Goal: Navigation & Orientation: Find specific page/section

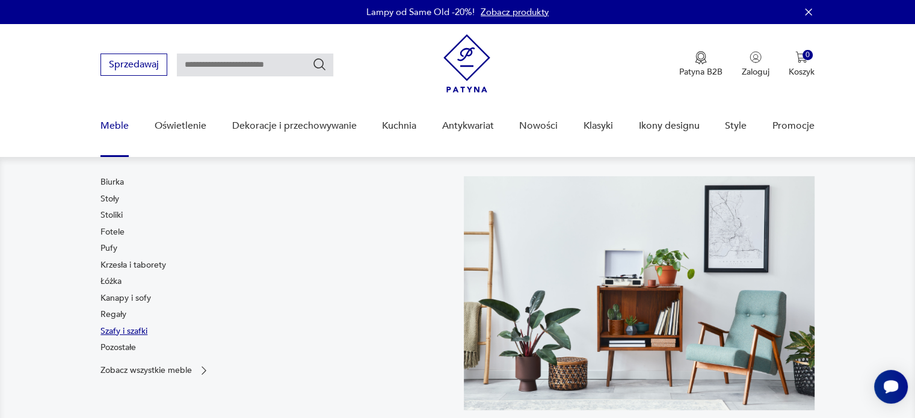
click at [129, 334] on link "Szafy i szafki" at bounding box center [123, 332] width 47 height 12
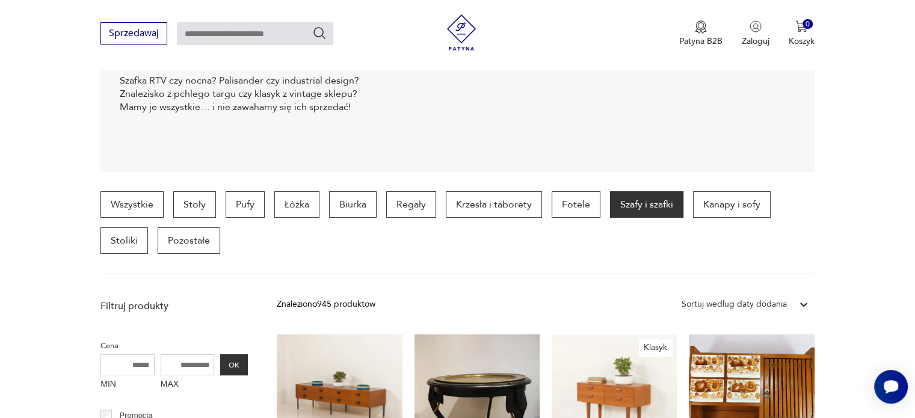
scroll to position [207, 0]
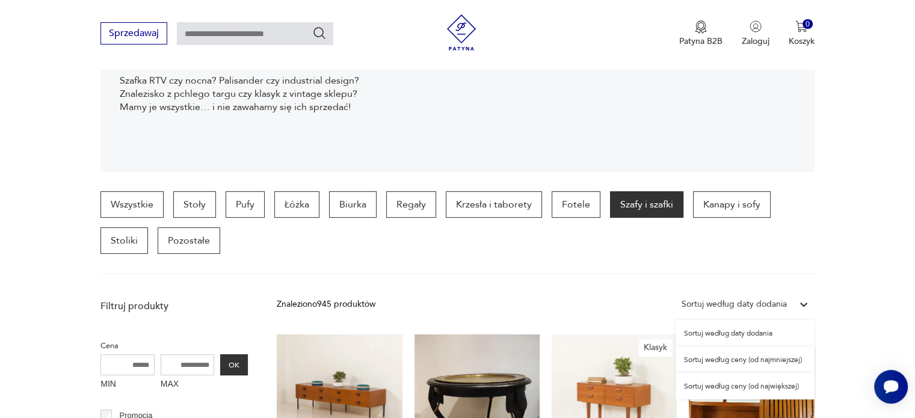
click at [758, 301] on div "Sortuj według daty dodania" at bounding box center [734, 304] width 105 height 13
click at [778, 352] on div "Sortuj według ceny (od najmniejszej)" at bounding box center [745, 360] width 139 height 26
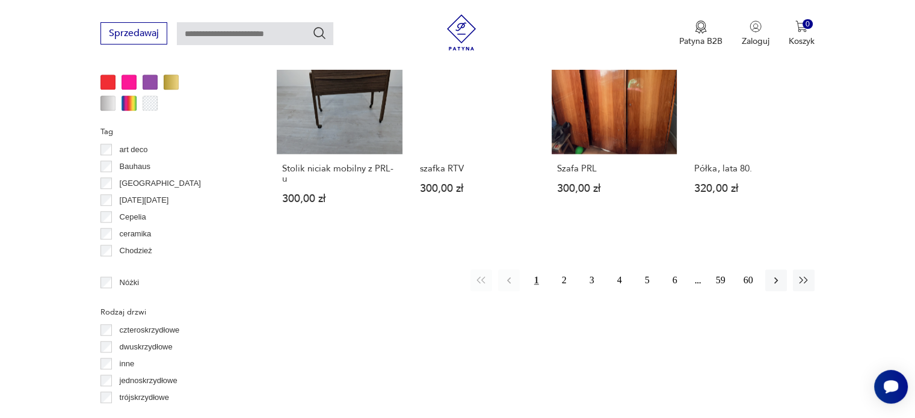
scroll to position [1286, 0]
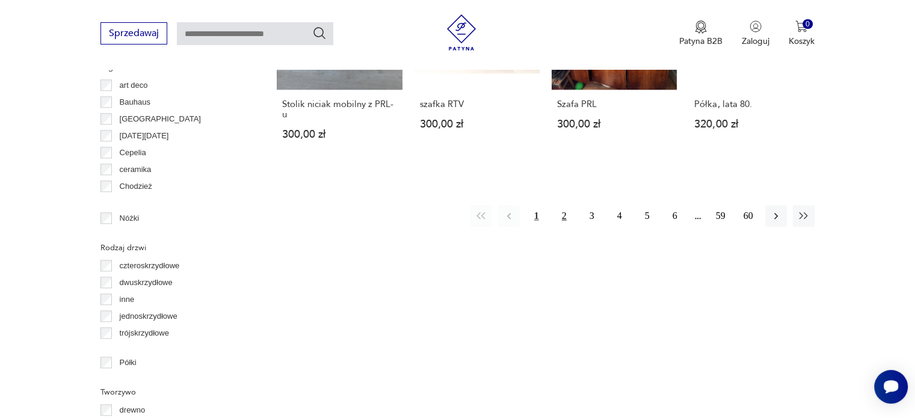
click at [564, 205] on button "2" at bounding box center [565, 216] width 22 height 22
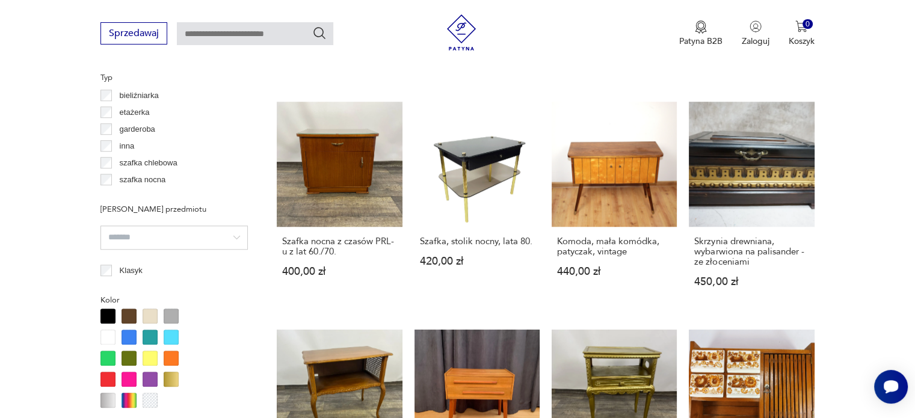
scroll to position [1111, 0]
